Goal: Task Accomplishment & Management: Manage account settings

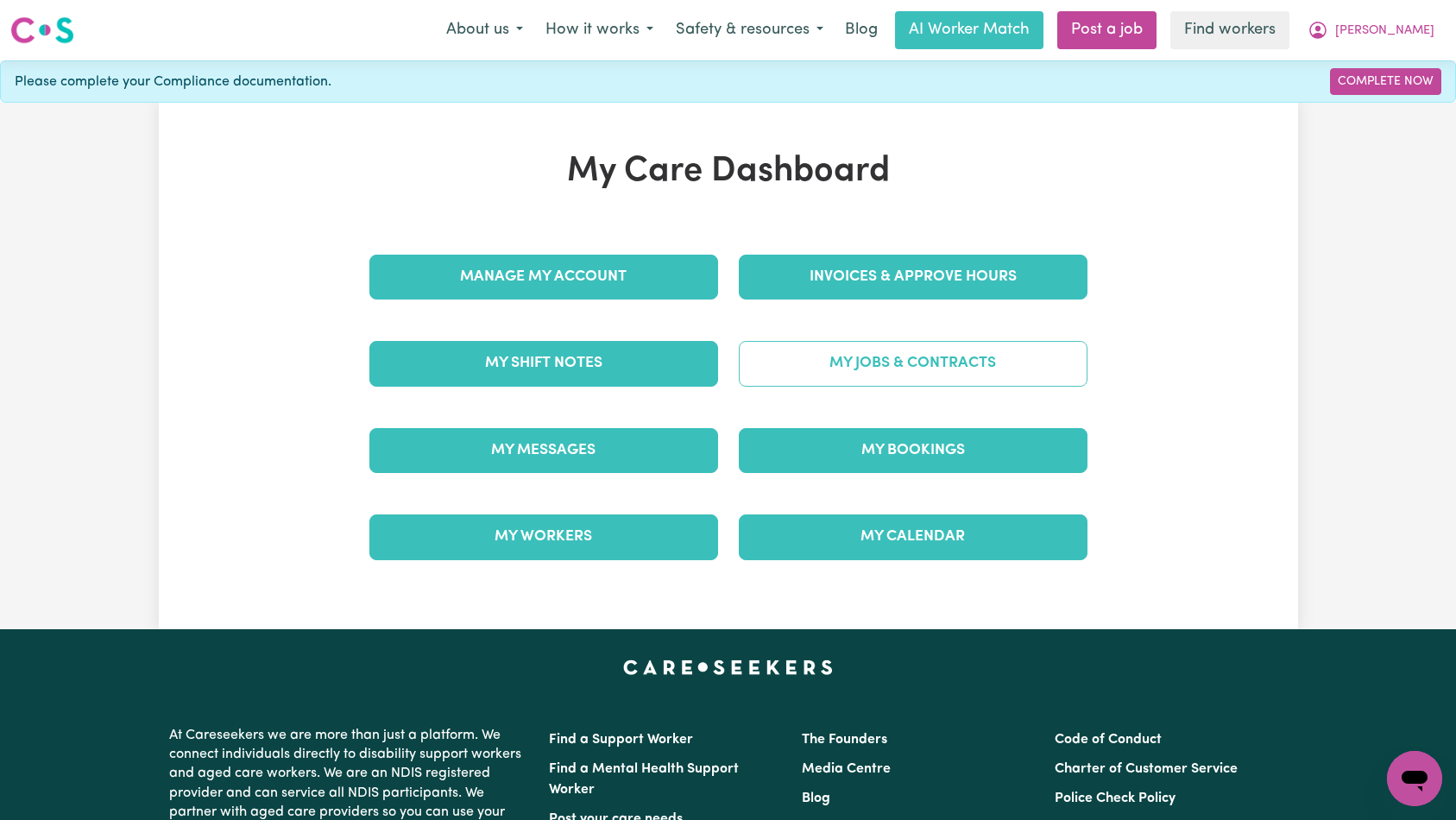
click at [809, 364] on link "My Jobs & Contracts" at bounding box center [913, 363] width 349 height 45
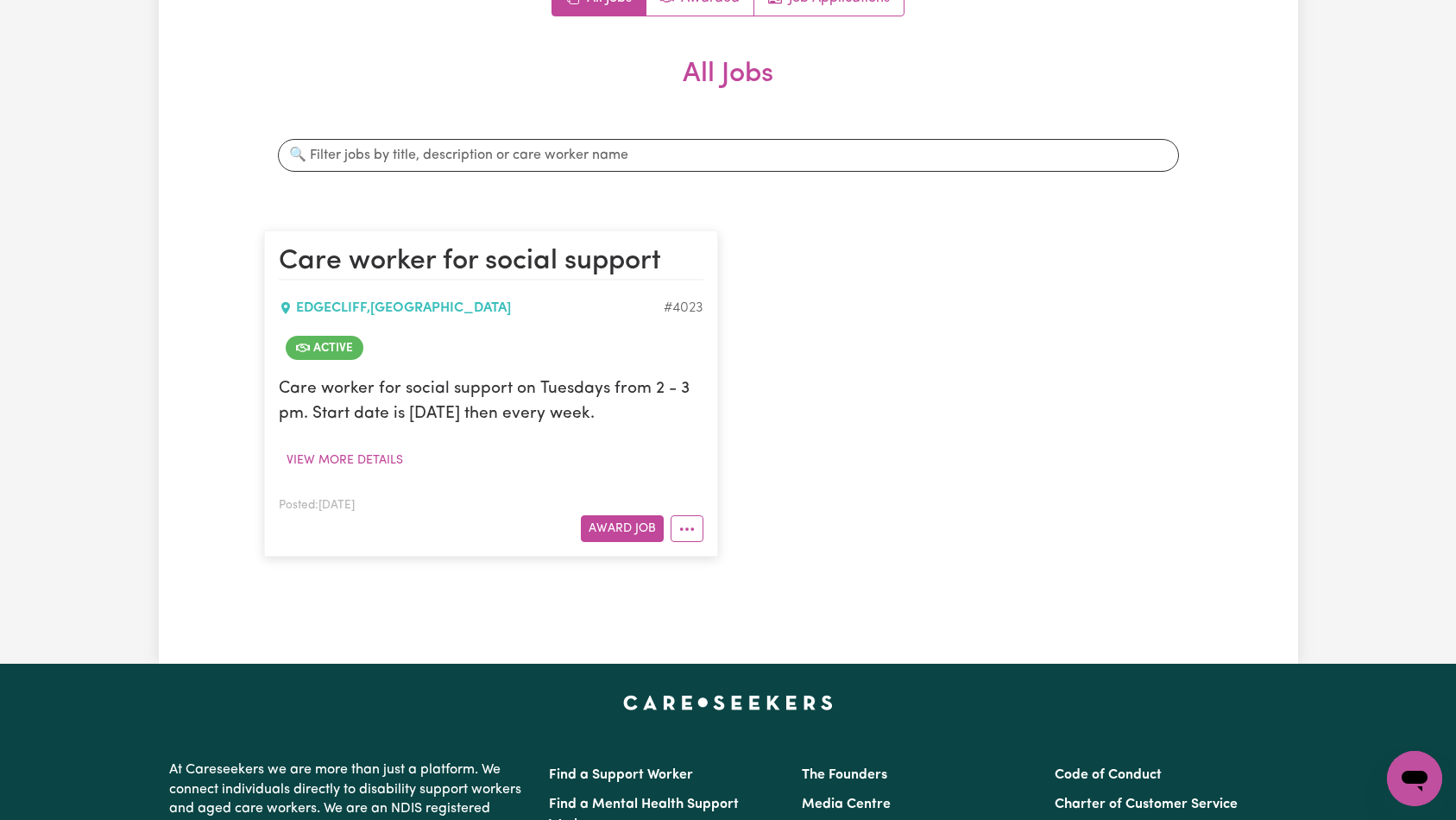
scroll to position [201, 0]
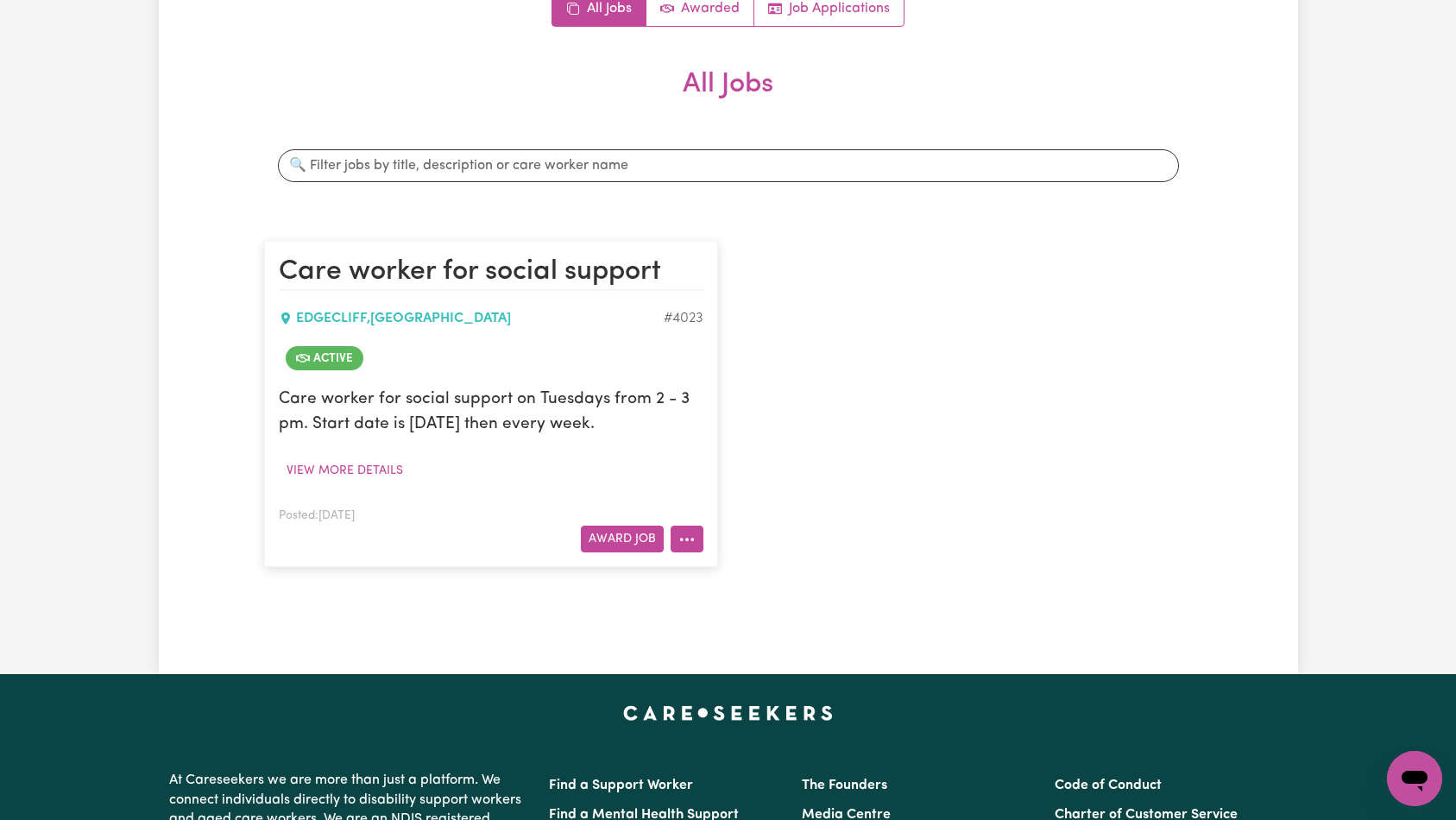
click at [688, 547] on button "More options" at bounding box center [687, 539] width 33 height 27
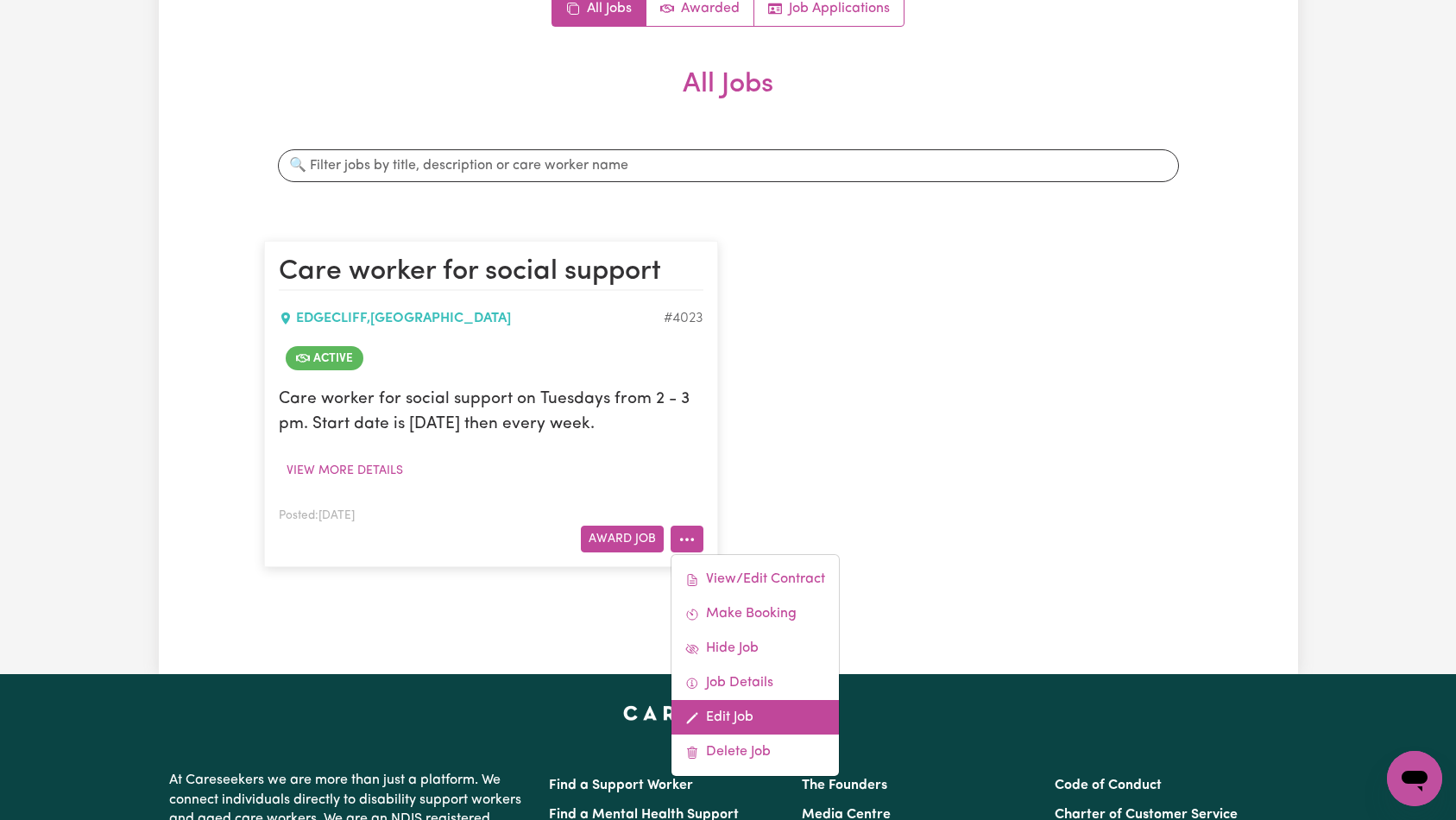
click at [763, 709] on link "Edit Job" at bounding box center [755, 717] width 167 height 34
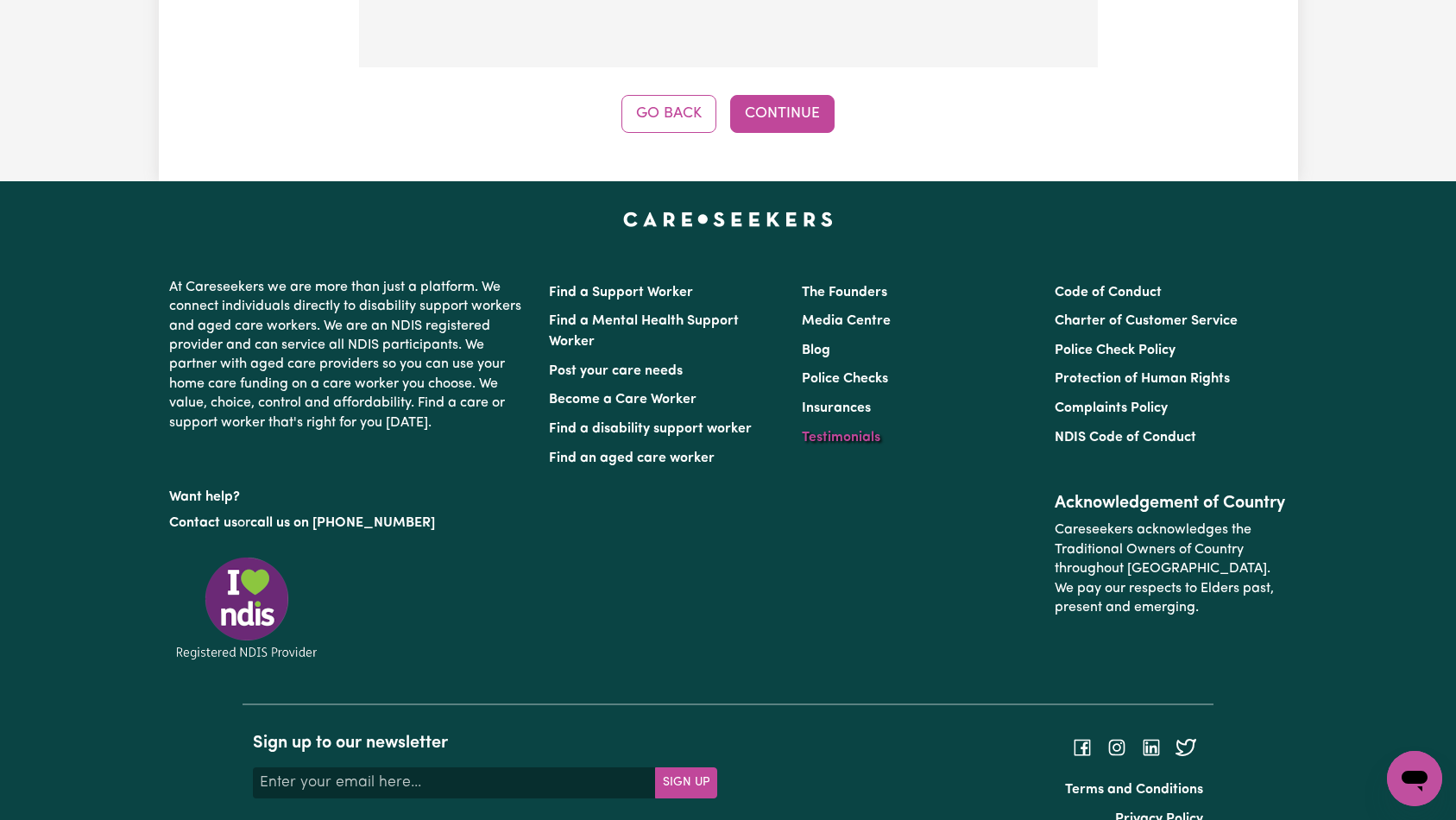
scroll to position [981, 0]
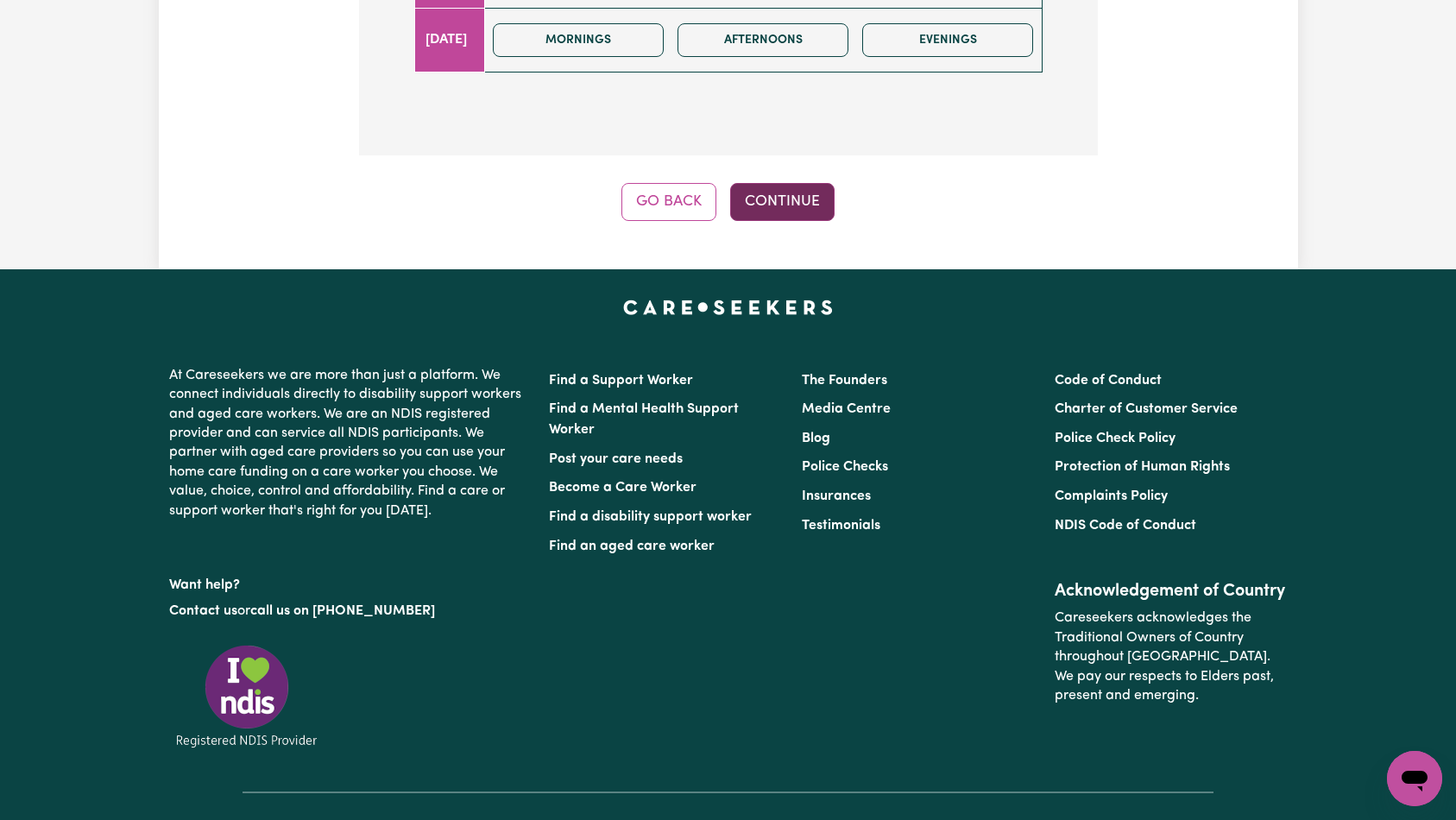
click at [787, 202] on button "Continue" at bounding box center [782, 201] width 104 height 38
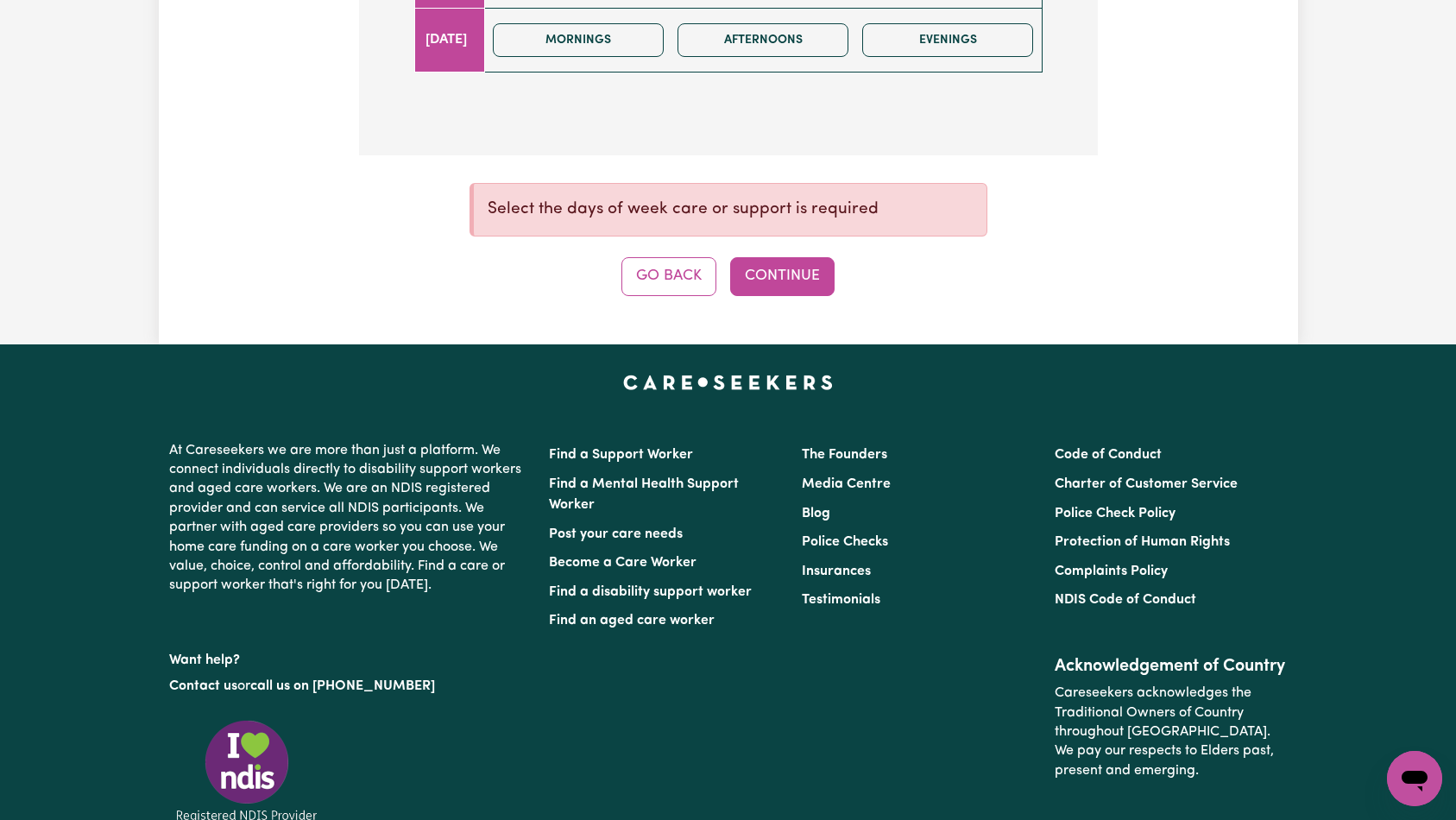
scroll to position [959, 0]
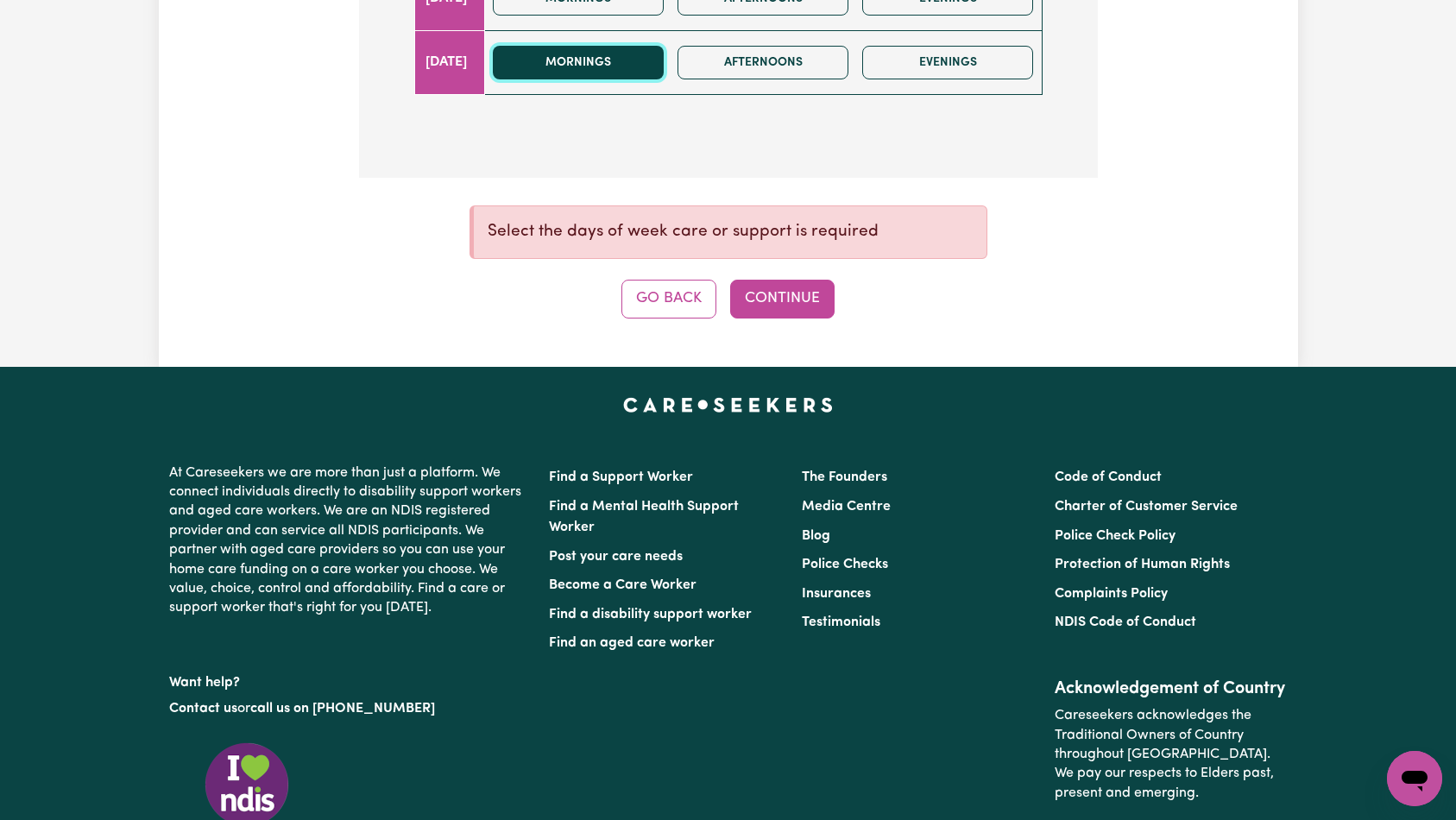
click at [629, 69] on button "Mornings" at bounding box center [578, 63] width 171 height 34
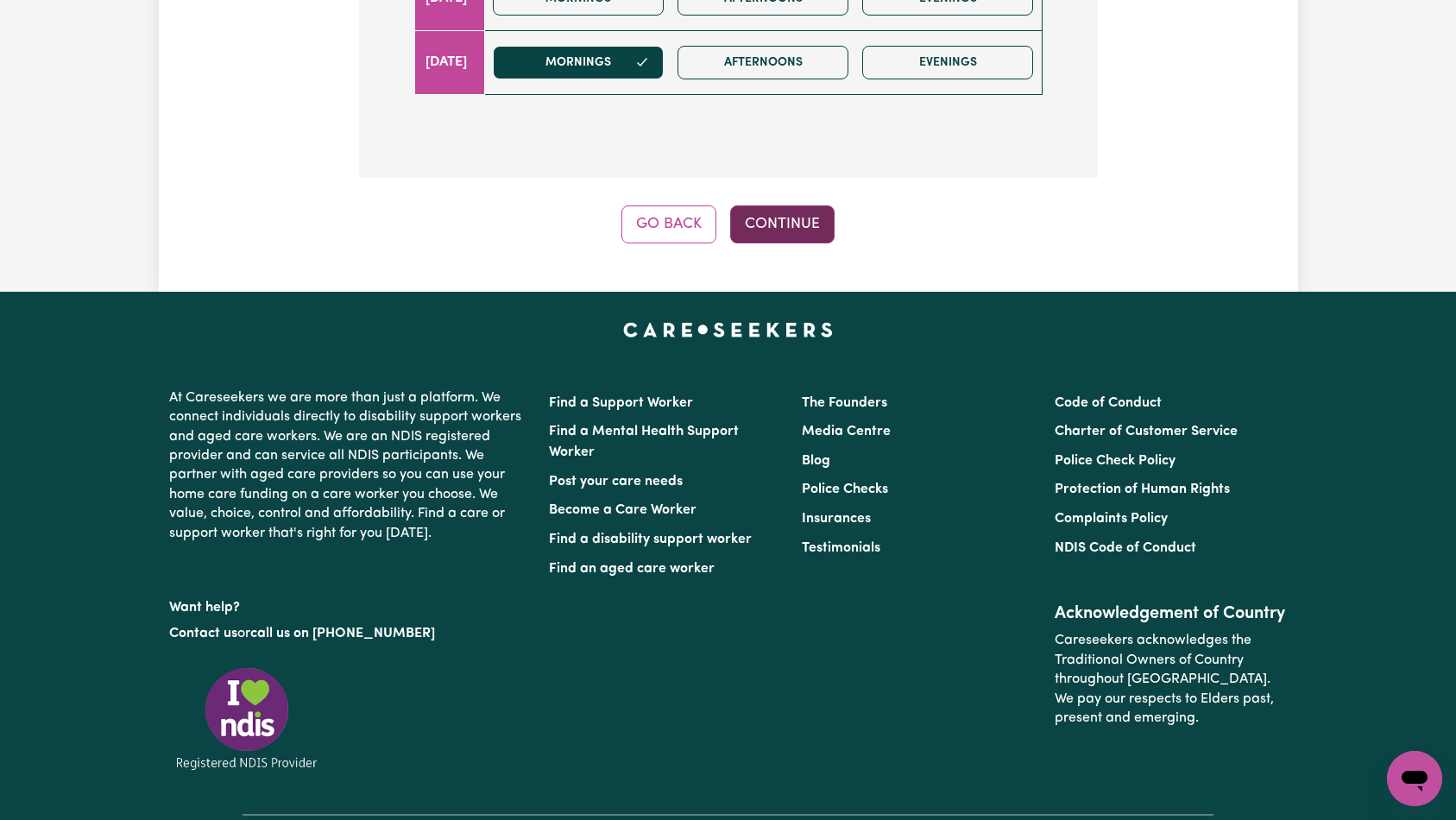
click at [780, 220] on button "Continue" at bounding box center [782, 224] width 104 height 38
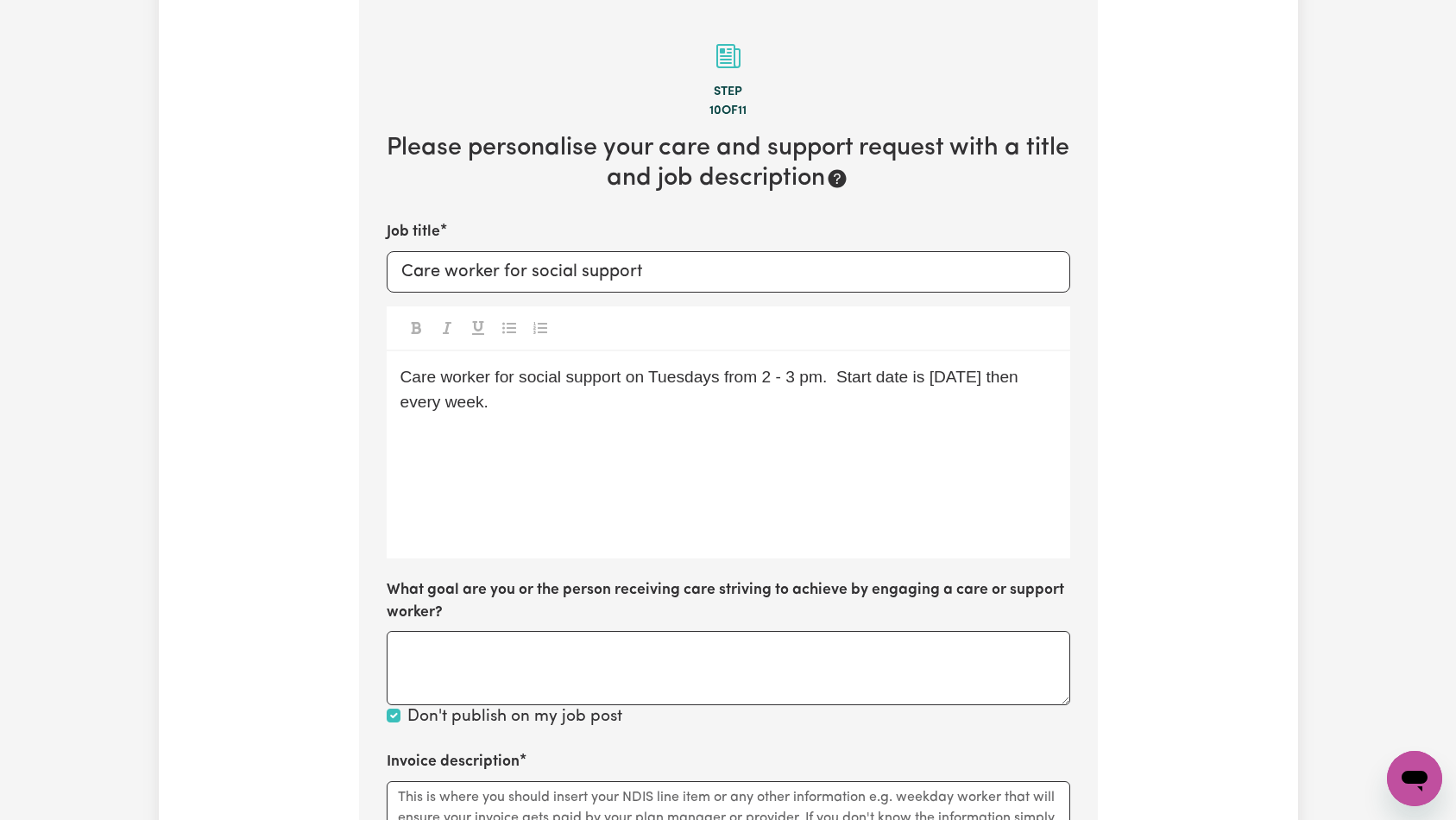
scroll to position [555, 0]
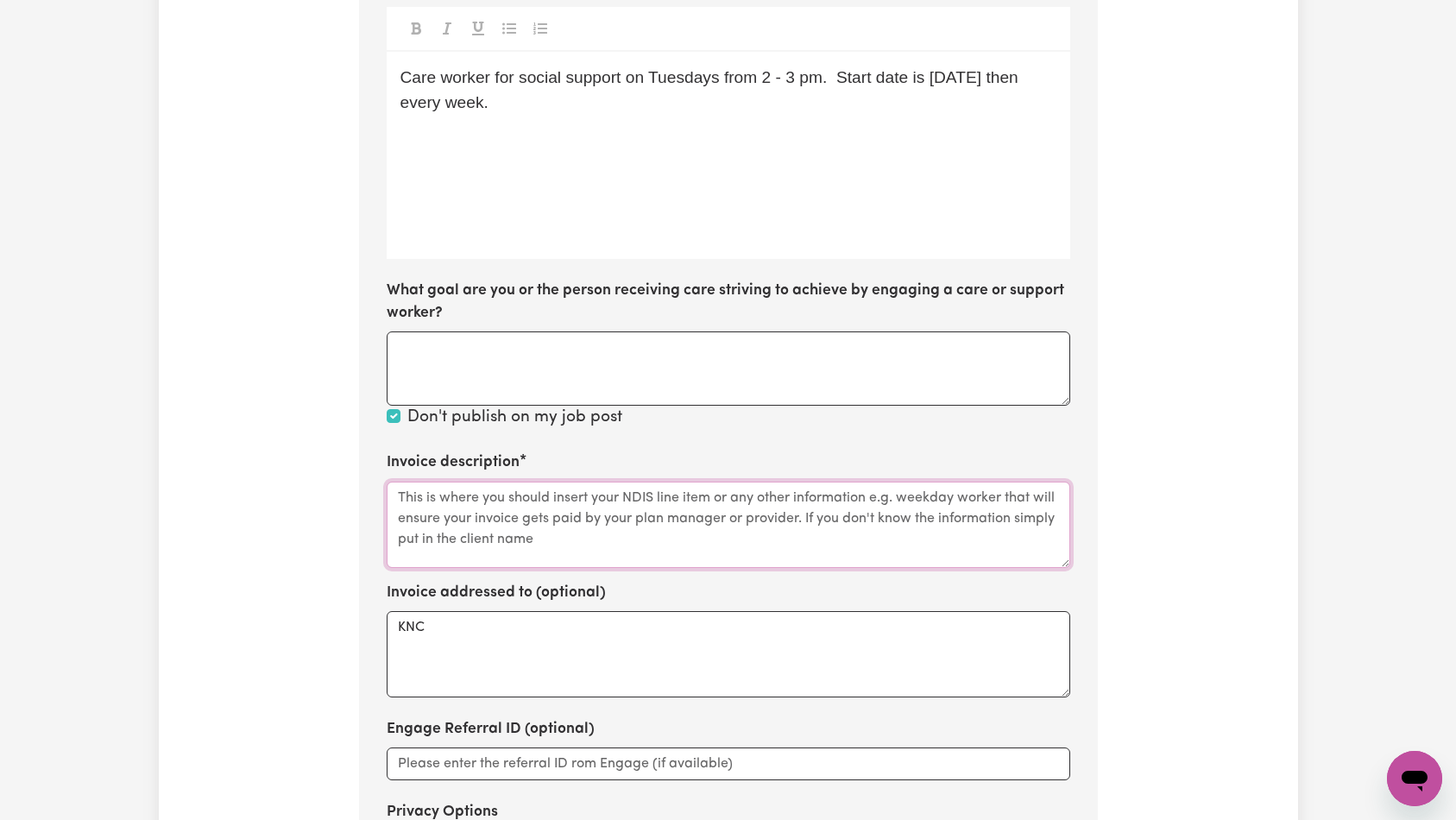
click at [654, 543] on textarea "Invoice description" at bounding box center [728, 525] width 683 height 87
paste textarea "Social Support"
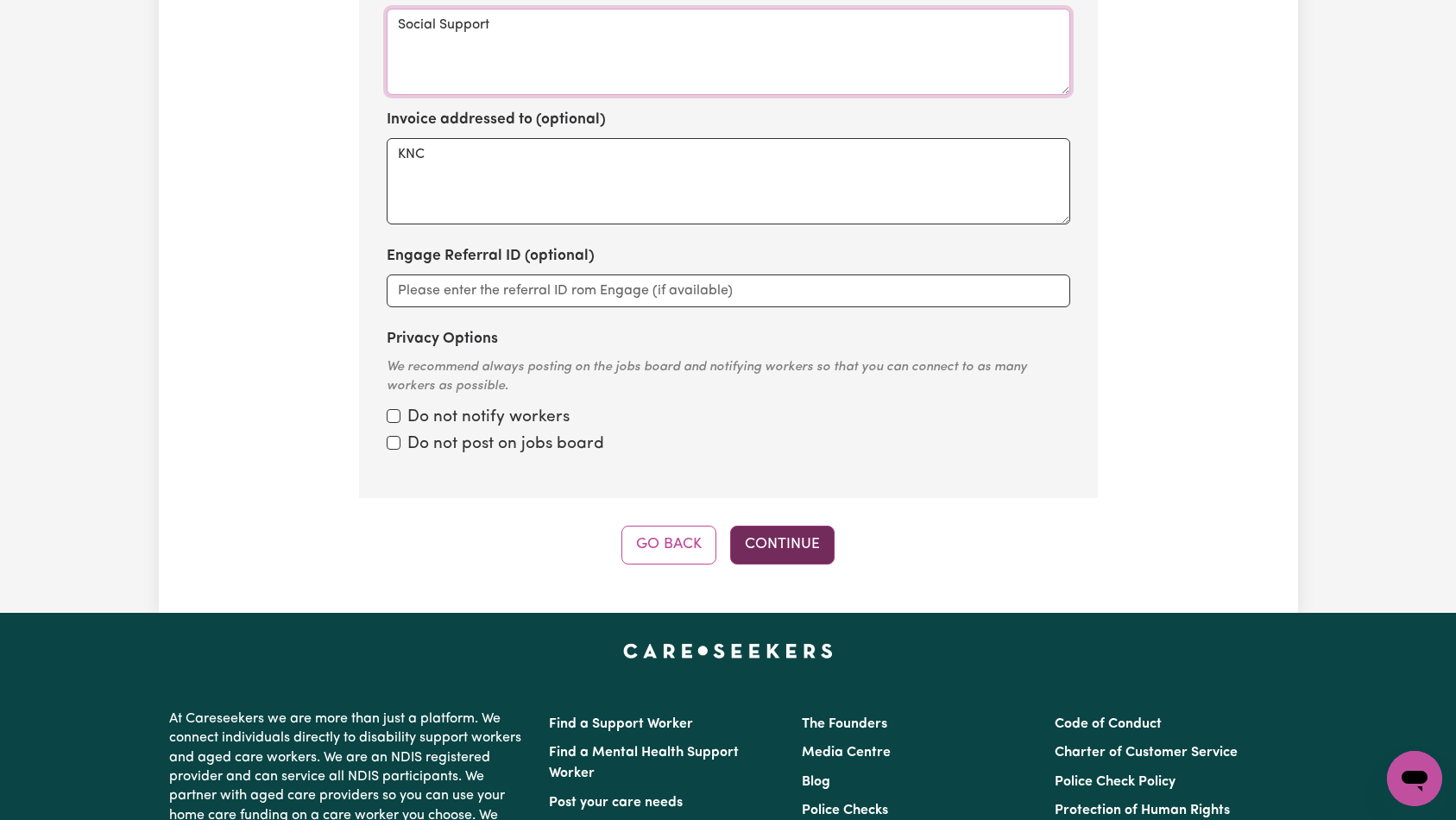
type textarea "Social Support"
click at [750, 556] on button "Continue" at bounding box center [782, 544] width 104 height 38
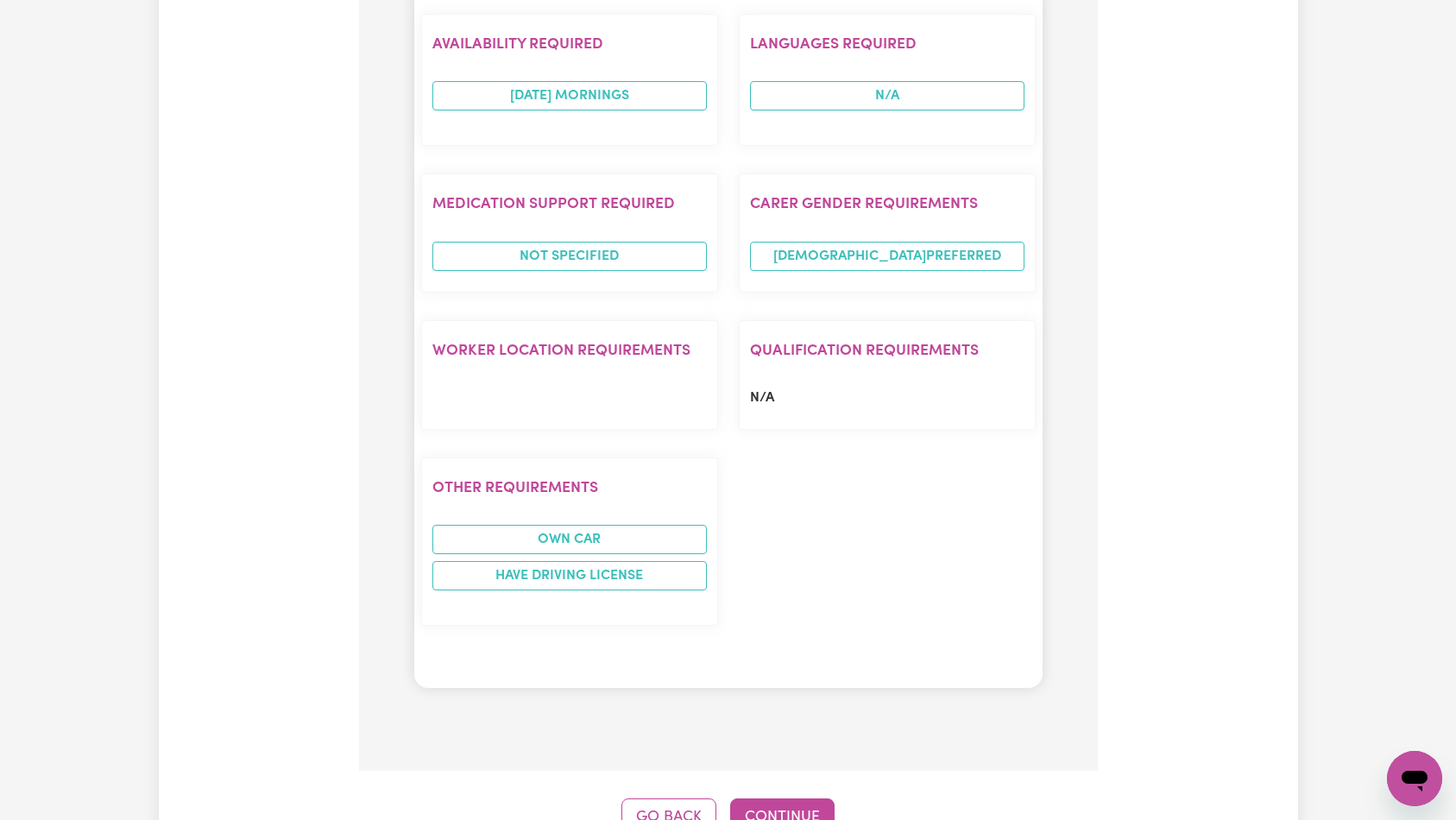
scroll to position [1566, 0]
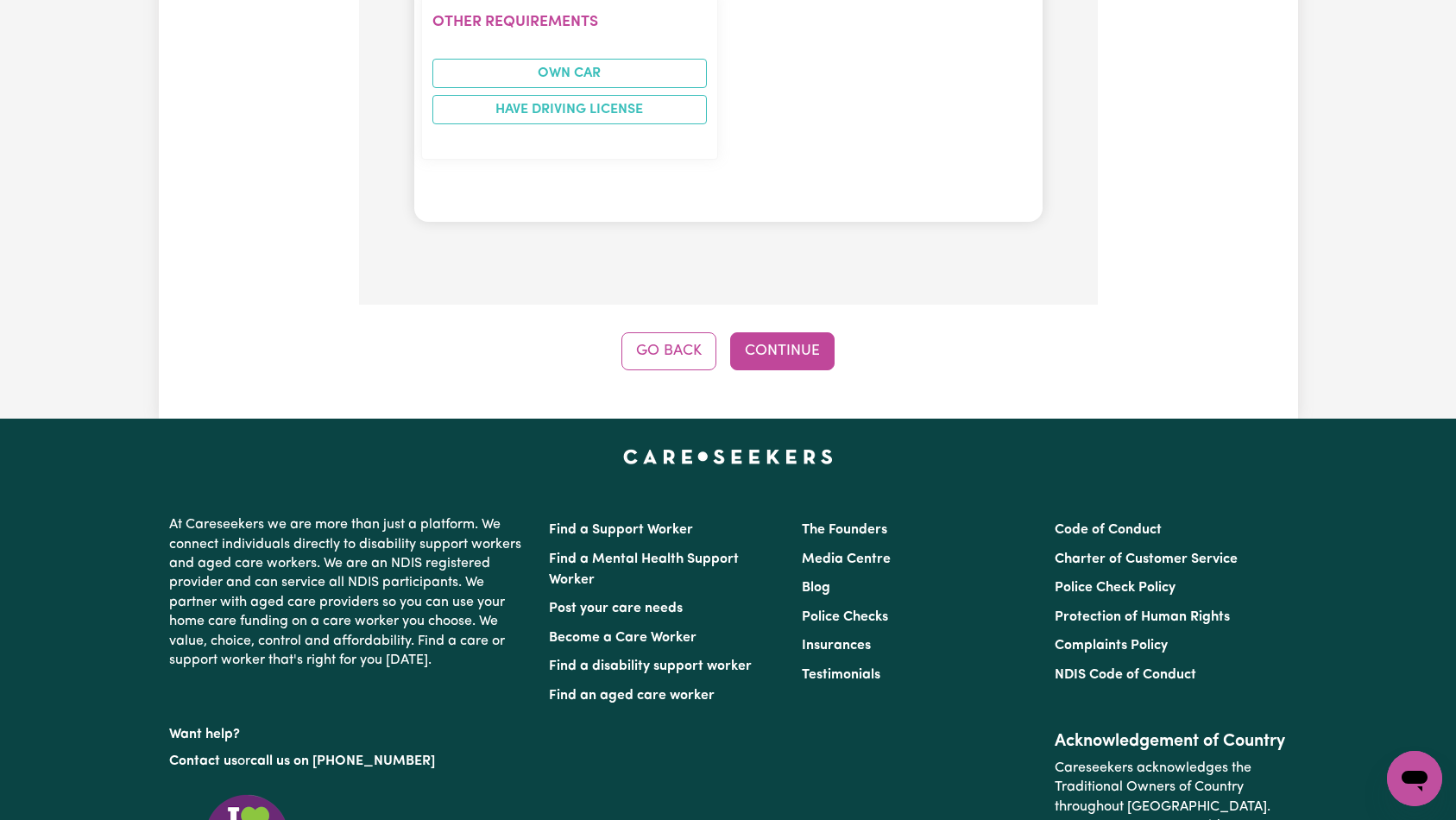
click at [793, 343] on button "Continue" at bounding box center [782, 351] width 104 height 38
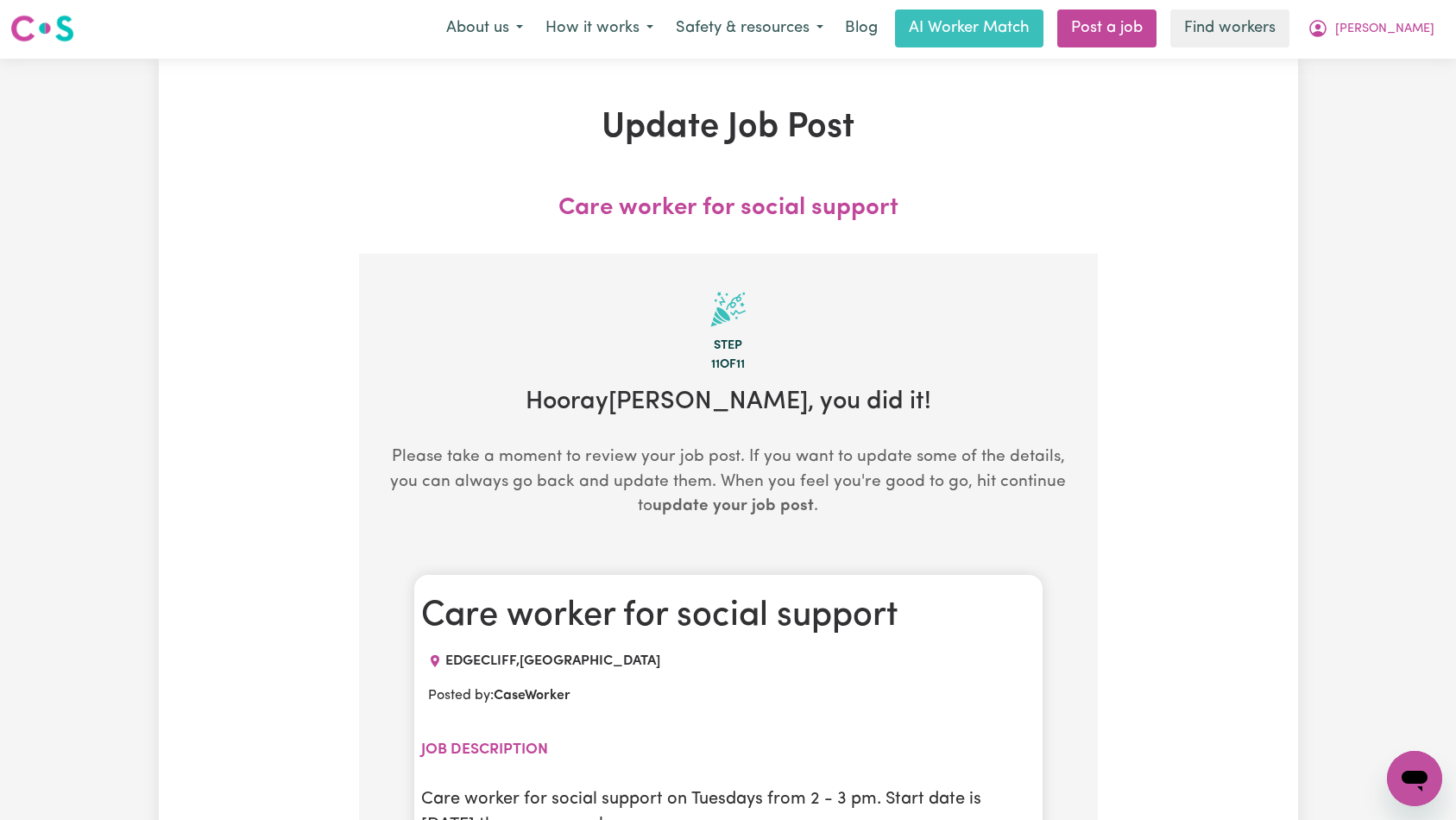
scroll to position [0, 0]
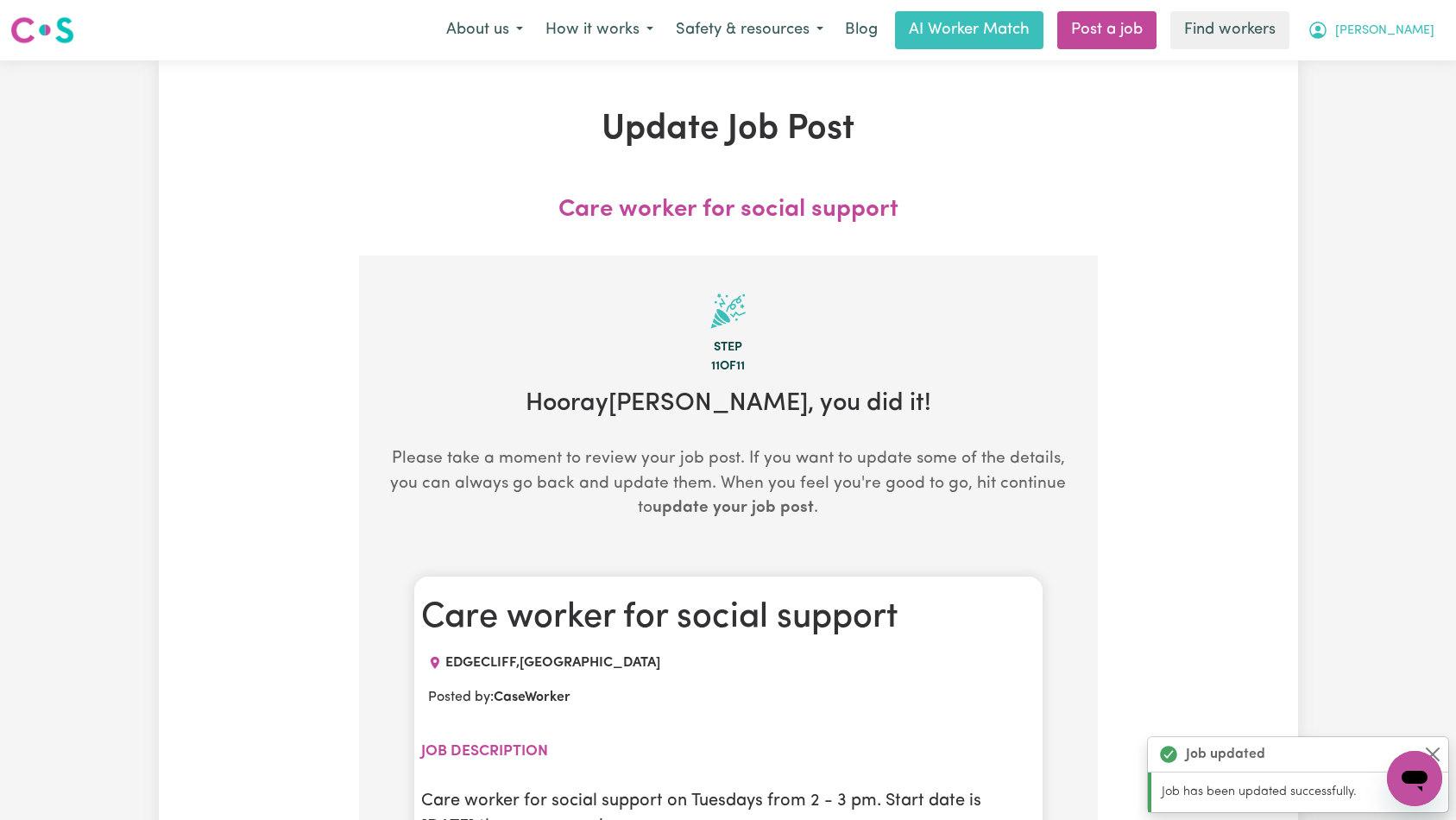
click at [1391, 36] on button "[PERSON_NAME]" at bounding box center [1371, 30] width 149 height 36
click at [1395, 93] on link "Logout" at bounding box center [1376, 99] width 136 height 33
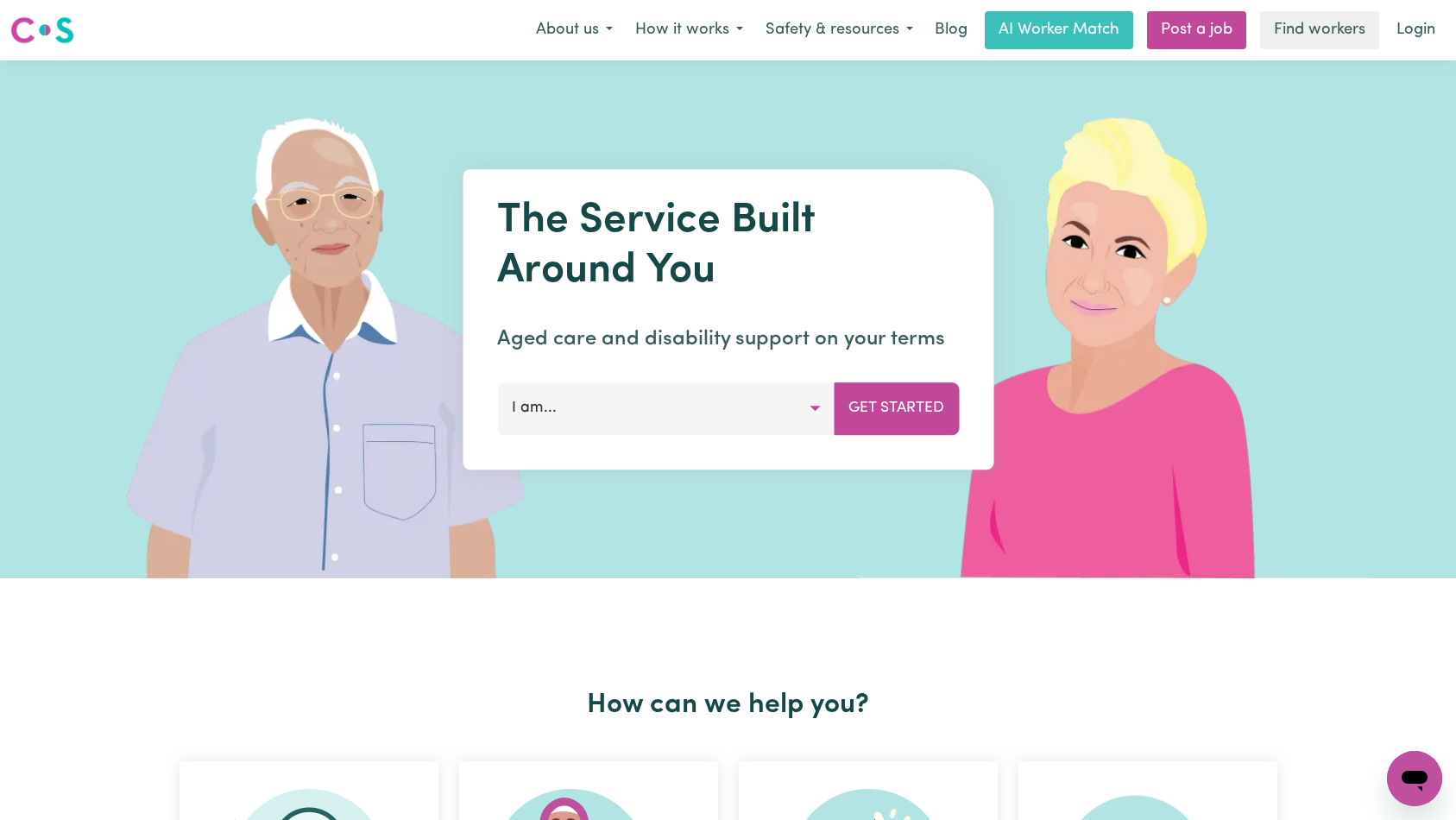
click at [1420, 22] on link "Login" at bounding box center [1415, 30] width 59 height 38
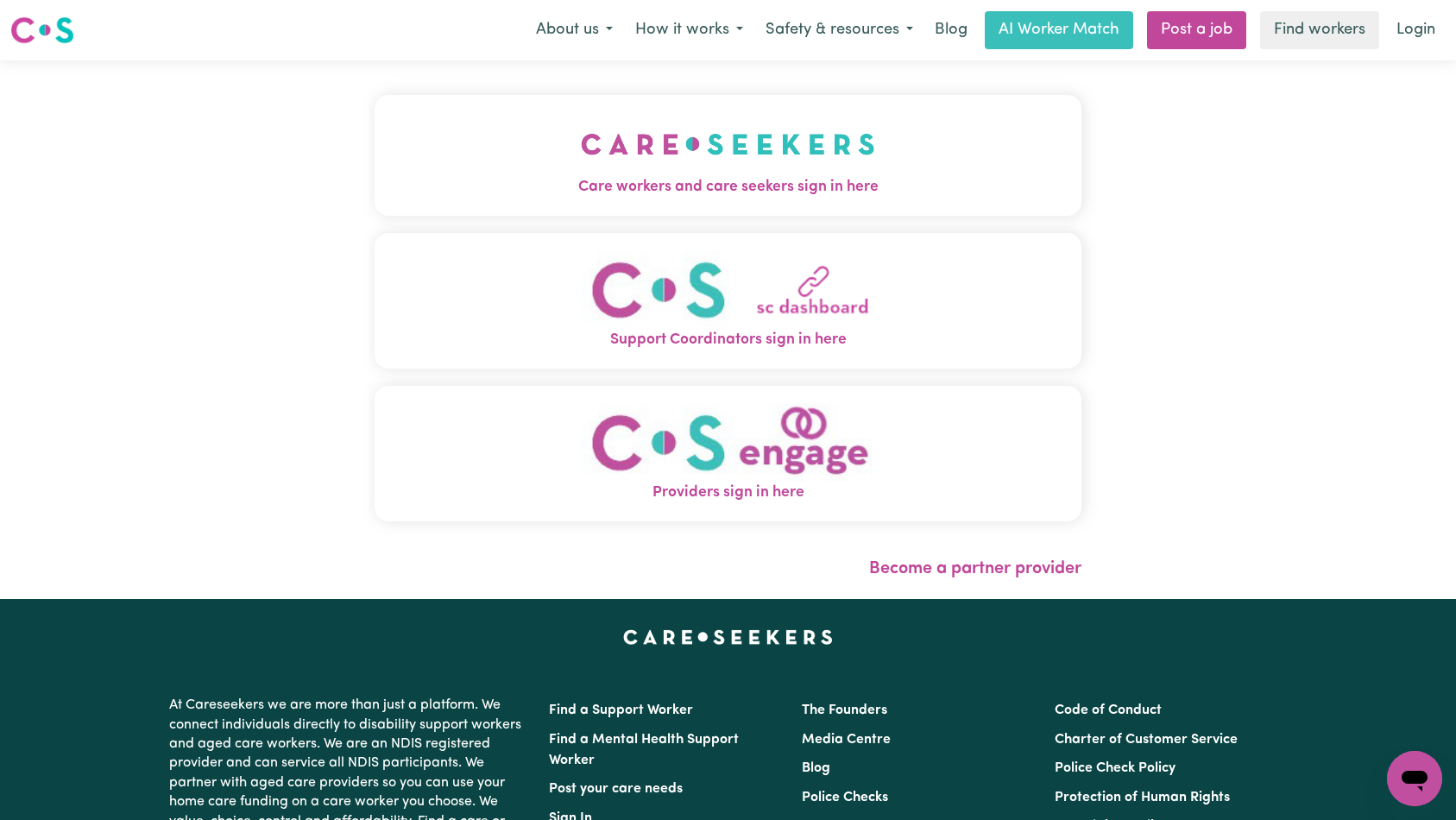
click at [577, 143] on button "Care workers and care seekers sign in here" at bounding box center [728, 155] width 708 height 121
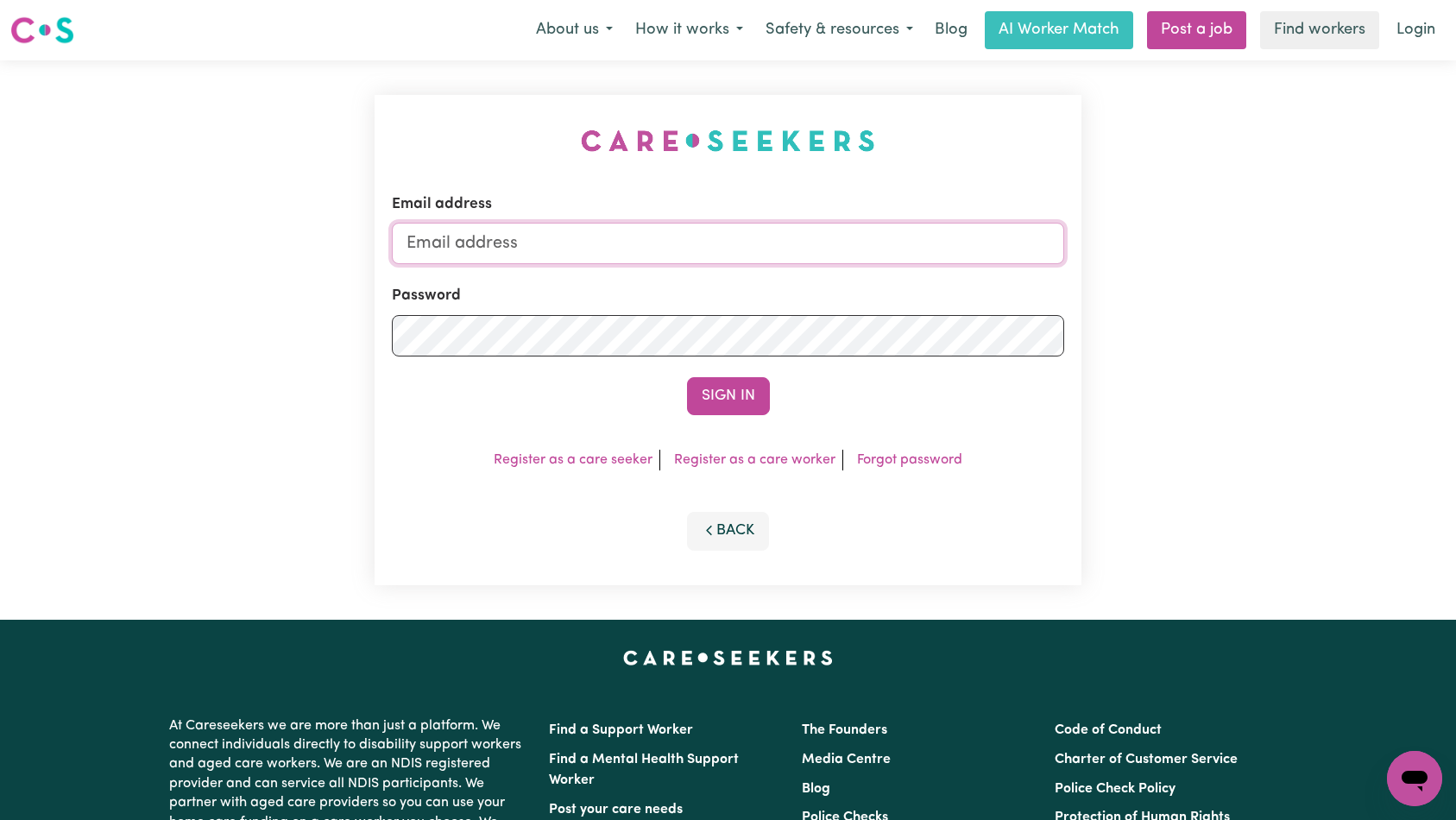
click at [769, 231] on input "Email address" at bounding box center [728, 243] width 674 height 42
type input "[EMAIL_ADDRESS][DOMAIN_NAME]"
click at [719, 388] on button "Sign In" at bounding box center [728, 396] width 83 height 38
